Goal: Information Seeking & Learning: Learn about a topic

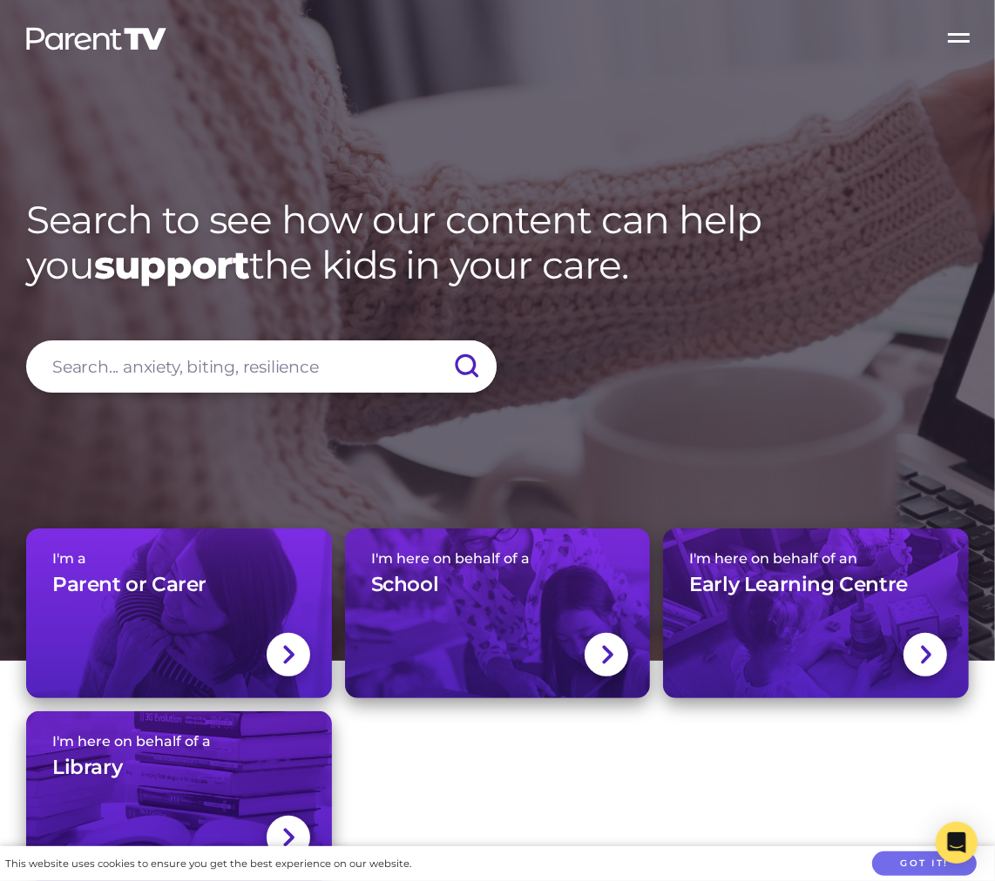
click at [246, 359] on input "search" at bounding box center [261, 367] width 470 height 52
type input "germs"
click at [436, 341] on input "submit" at bounding box center [466, 367] width 61 height 52
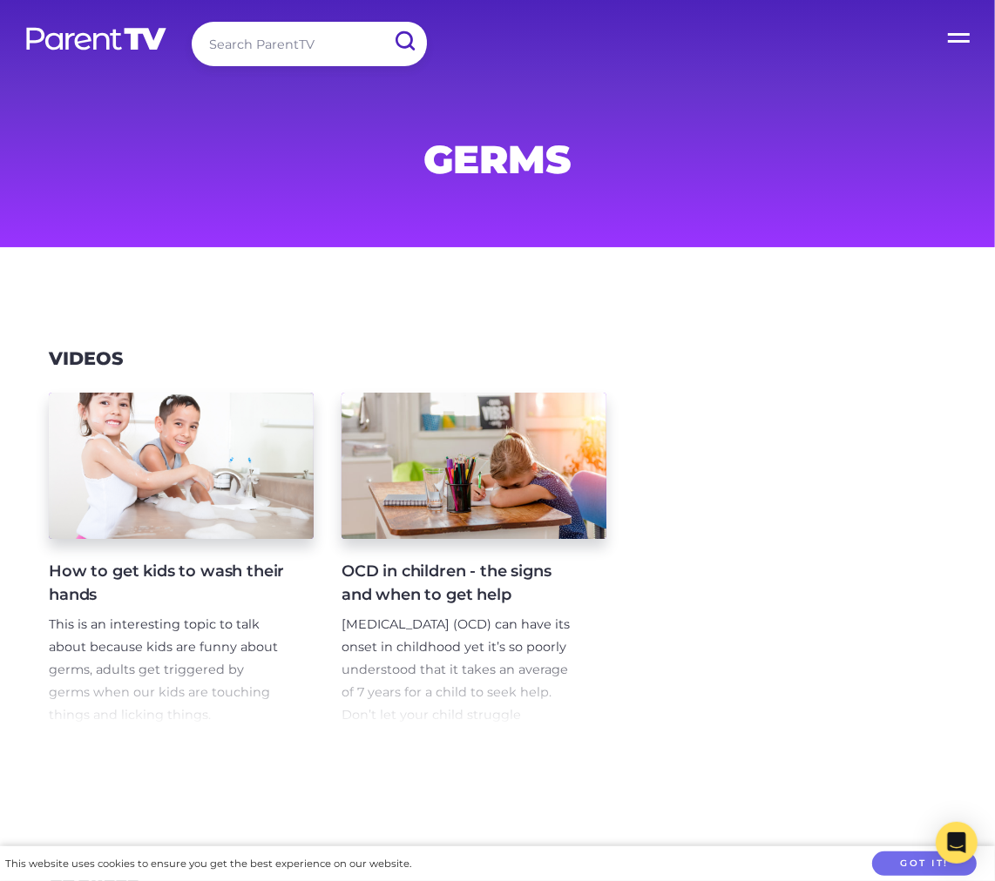
click at [267, 43] on input "search" at bounding box center [309, 44] width 235 height 44
type input "s"
type input "daycare sickness"
click at [382, 22] on input "submit" at bounding box center [404, 41] width 45 height 39
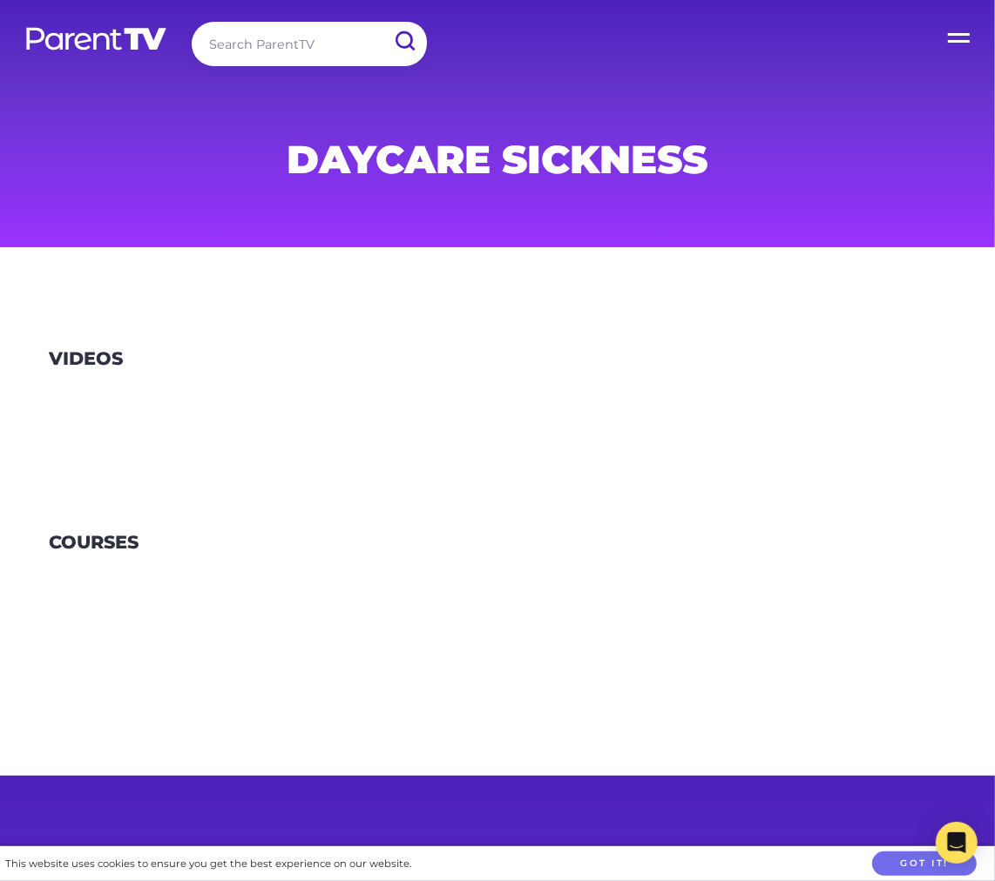
click at [273, 53] on input "search" at bounding box center [309, 44] width 235 height 44
type input "sick"
click at [382, 22] on input "submit" at bounding box center [404, 41] width 45 height 39
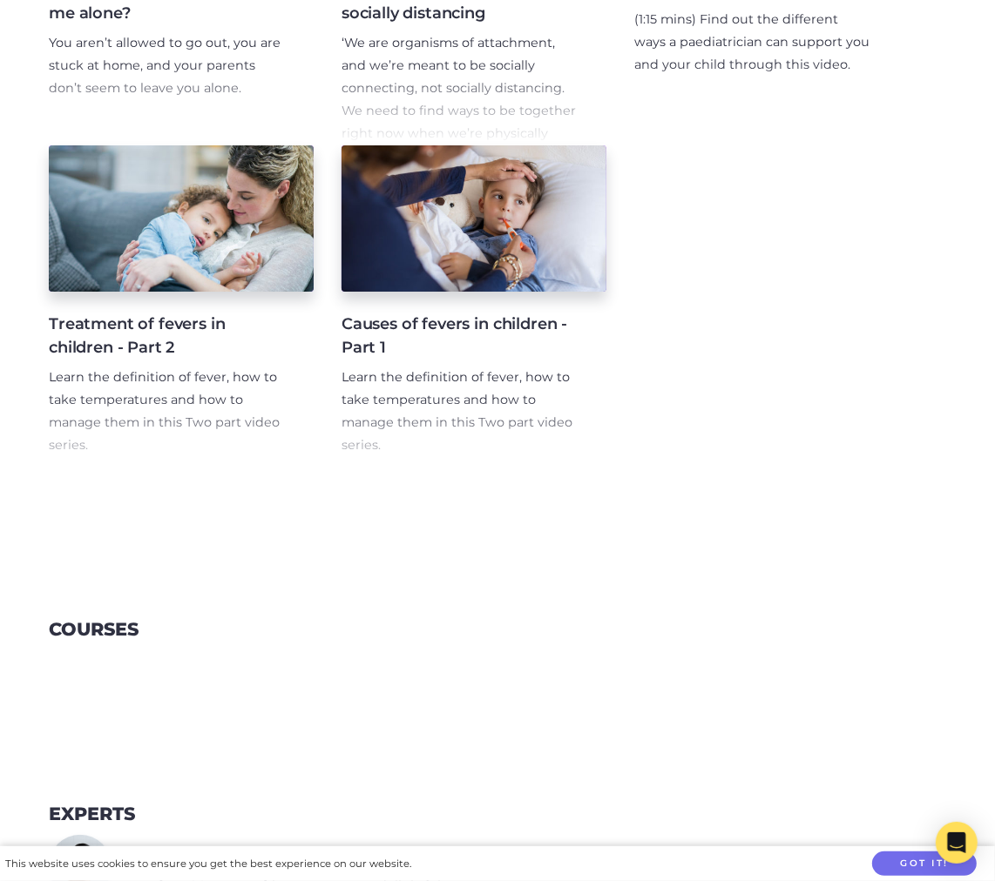
scroll to position [773, 0]
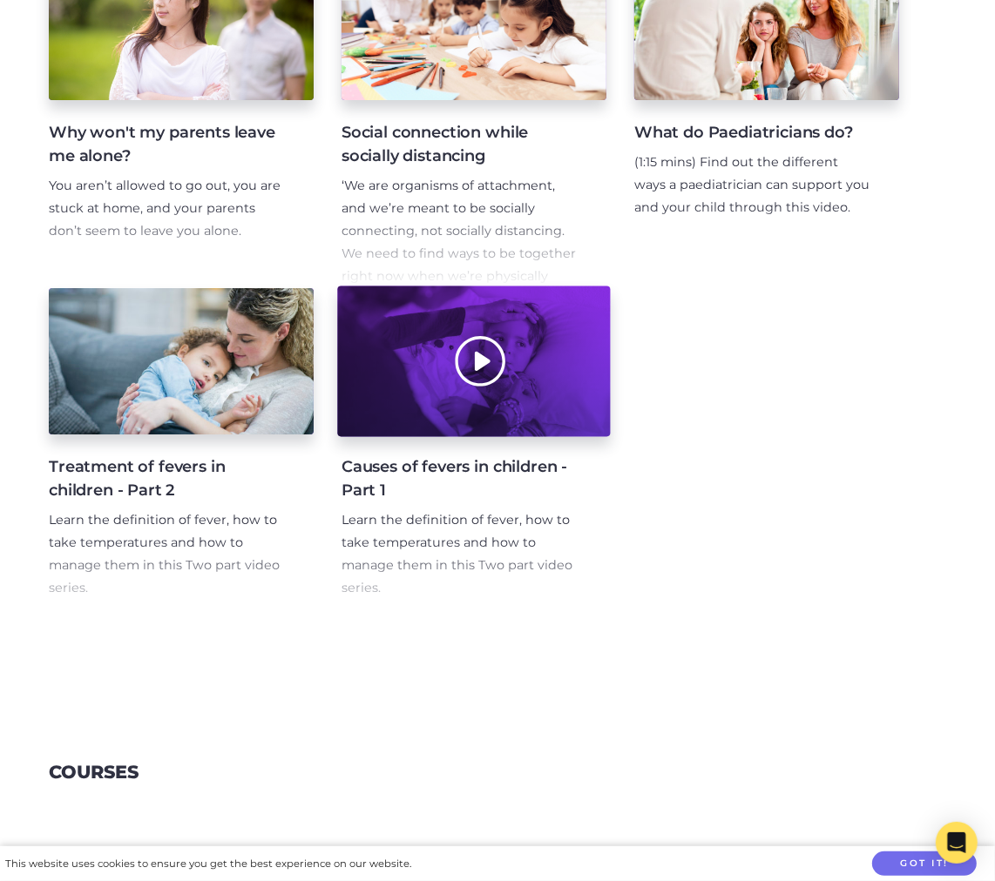
click at [407, 395] on div at bounding box center [473, 362] width 273 height 151
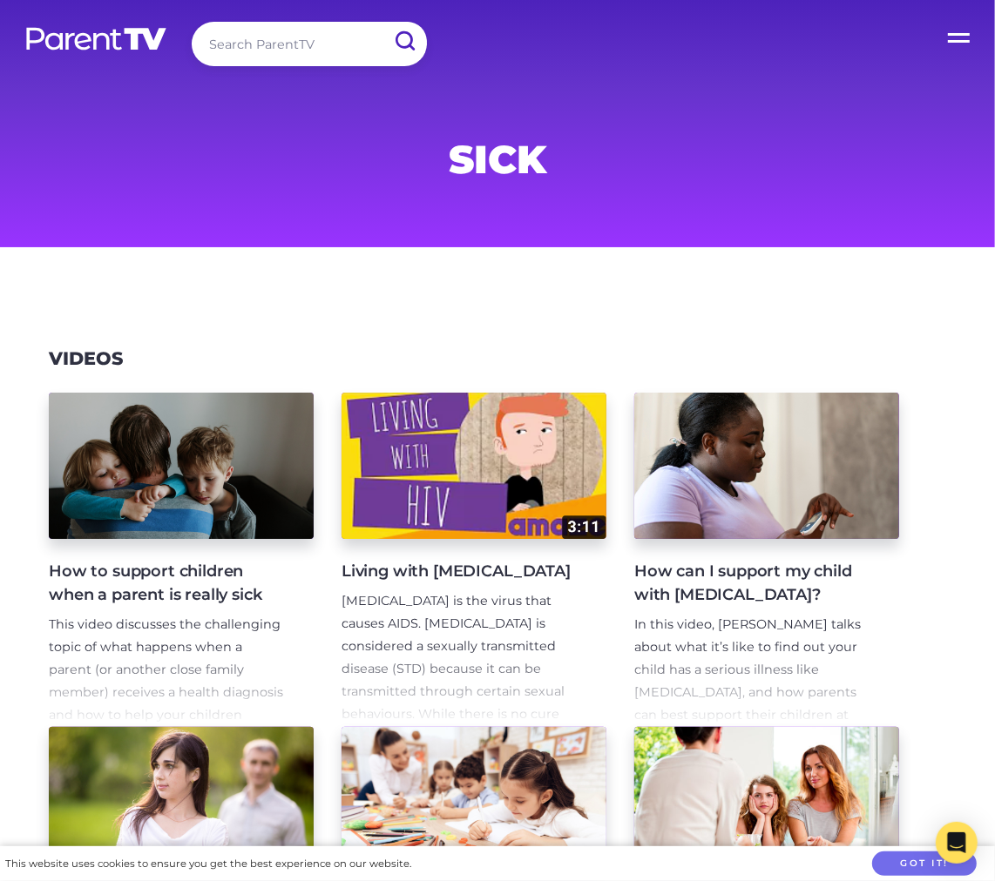
click at [942, 38] on label "Open Menu" at bounding box center [960, 35] width 70 height 70
click at [0, 0] on input "Open Menu" at bounding box center [0, 0] width 0 height 0
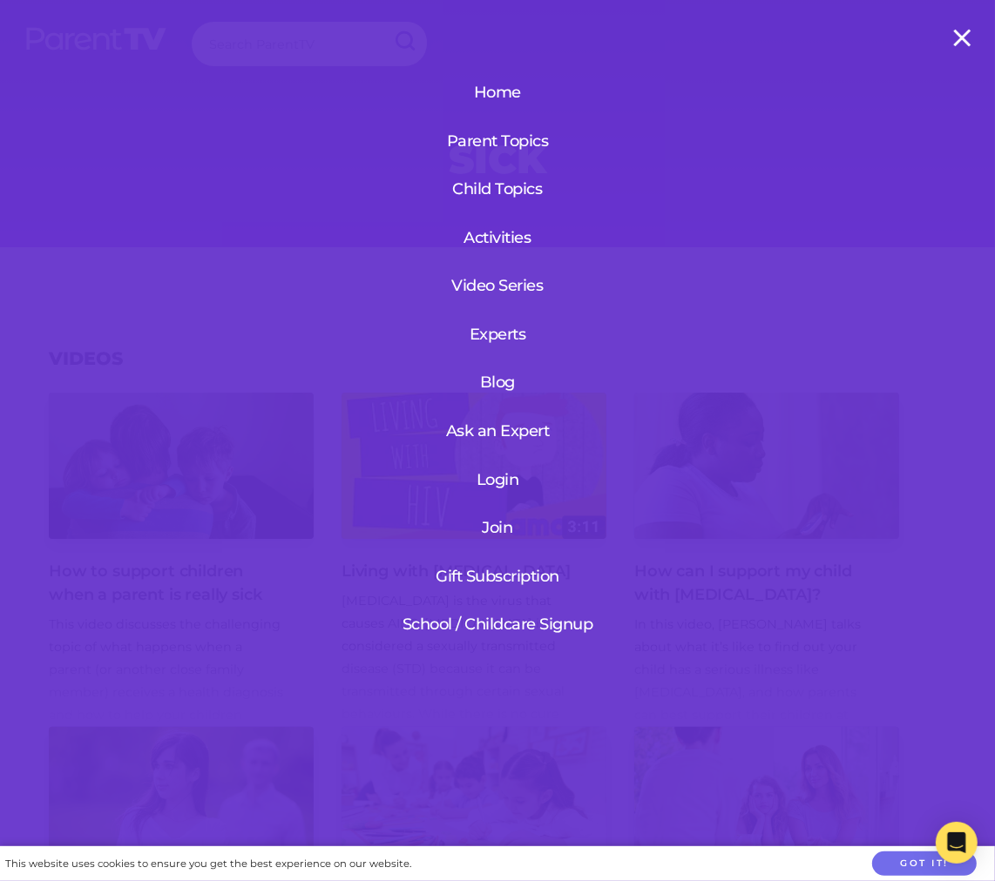
click at [503, 476] on link "Login" at bounding box center [498, 479] width 208 height 45
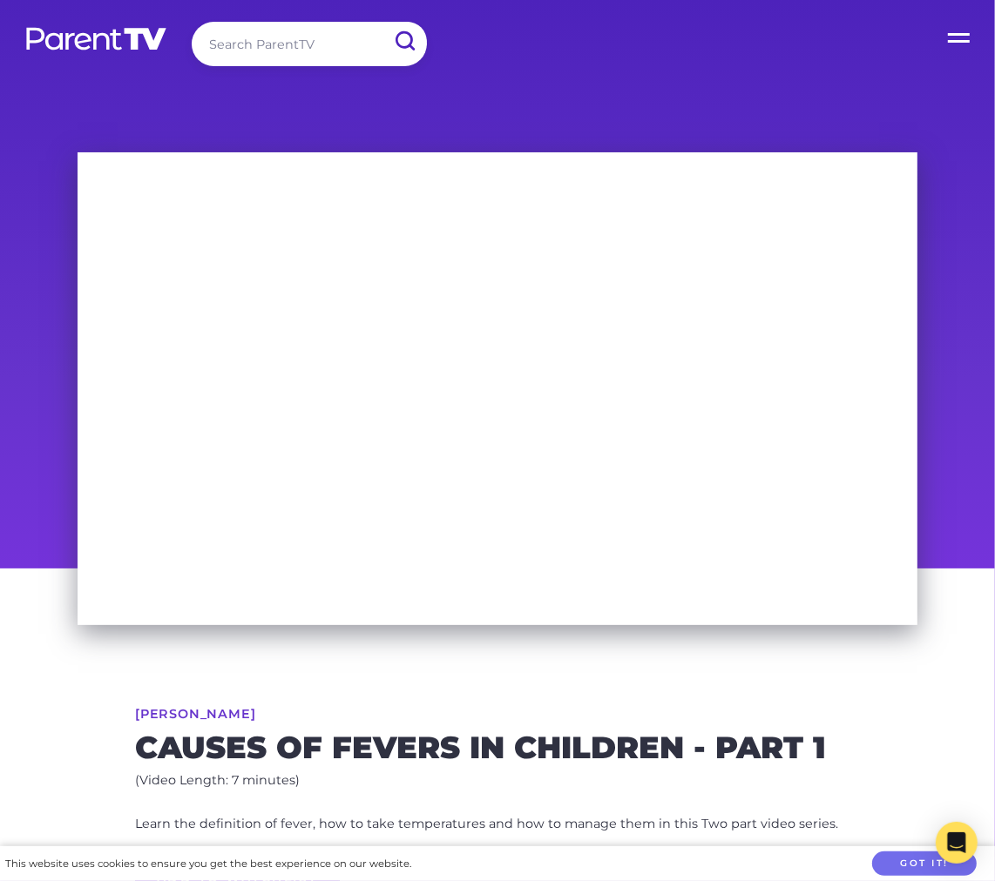
click at [263, 42] on input "search" at bounding box center [309, 44] width 235 height 44
click at [382, 22] on input "submit" at bounding box center [404, 41] width 45 height 39
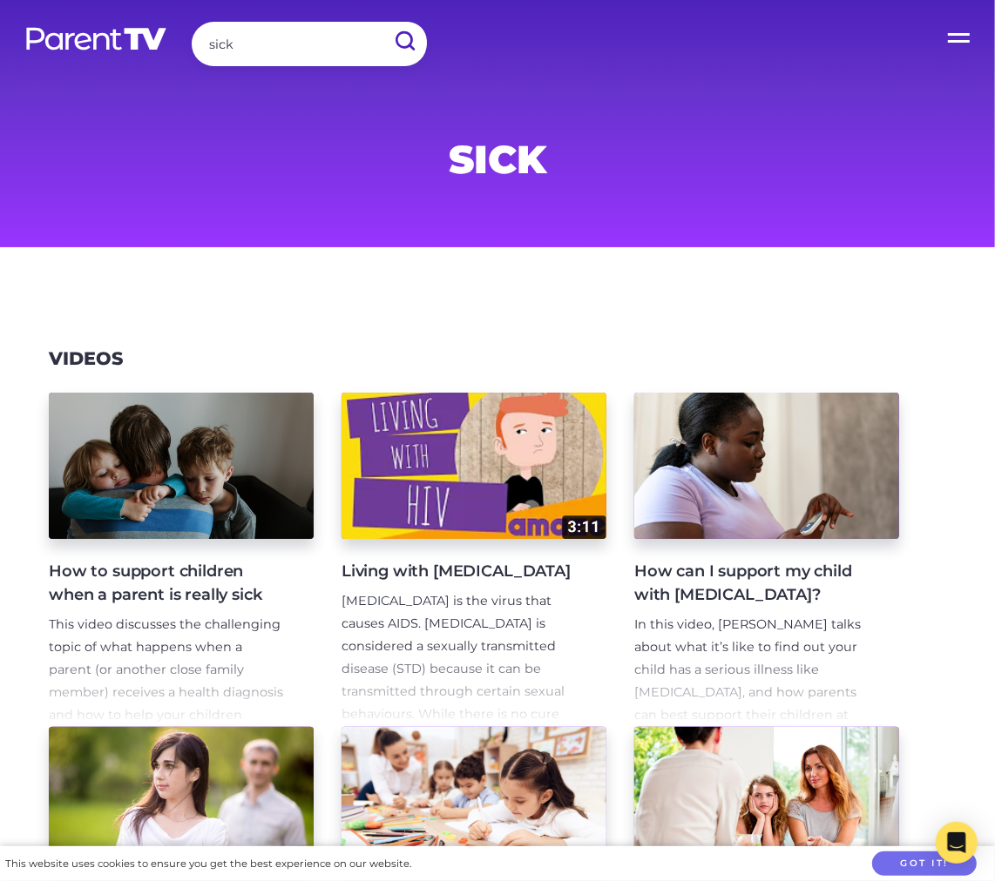
click at [221, 44] on input "sick" at bounding box center [309, 44] width 235 height 44
type input "h"
type input "virus"
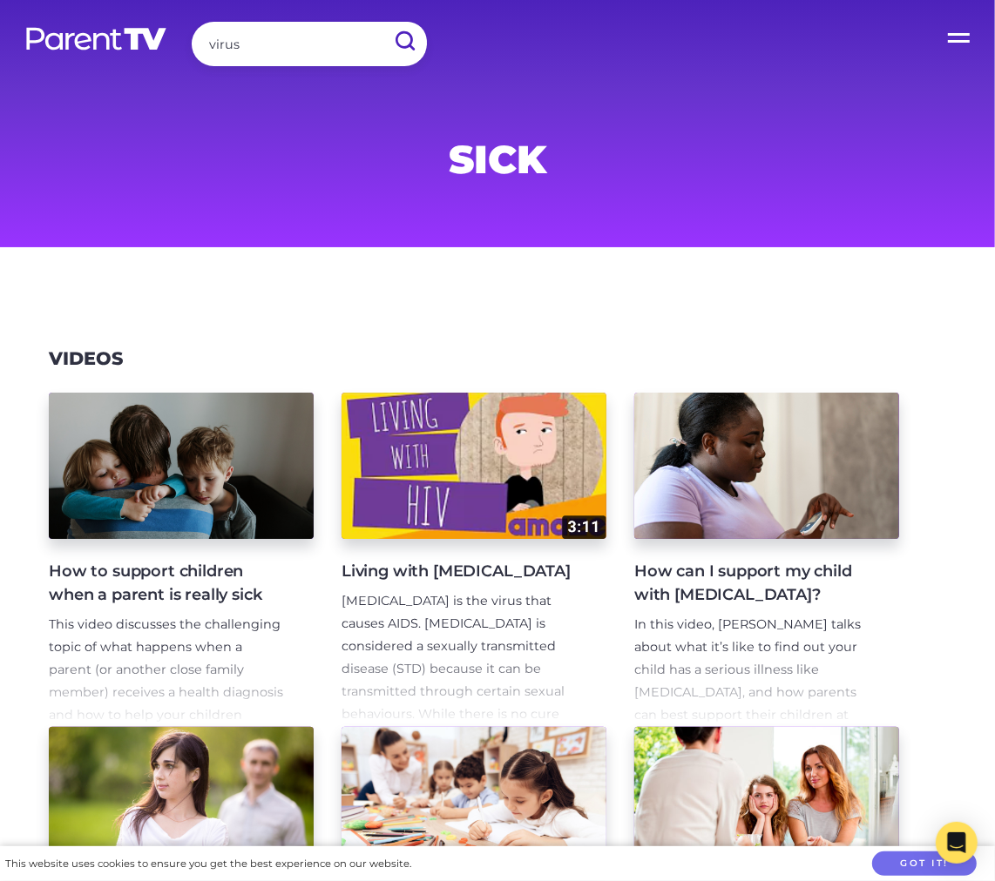
click at [382, 22] on input "submit" at bounding box center [404, 41] width 45 height 39
